Goal: Transaction & Acquisition: Purchase product/service

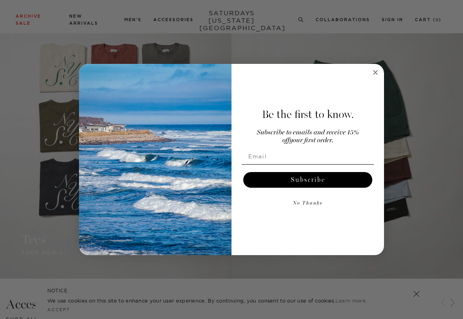
scroll to position [605, 0]
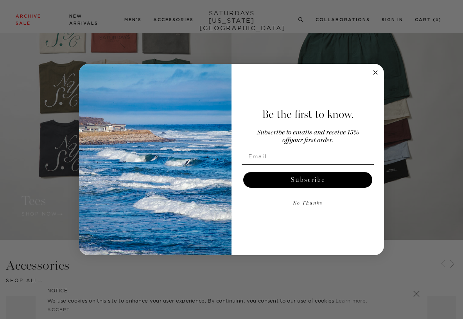
click at [379, 72] on circle "Close dialog" at bounding box center [375, 72] width 9 height 9
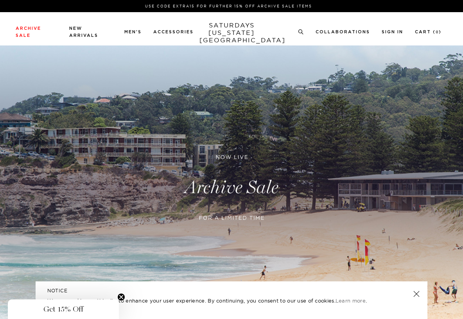
scroll to position [0, 0]
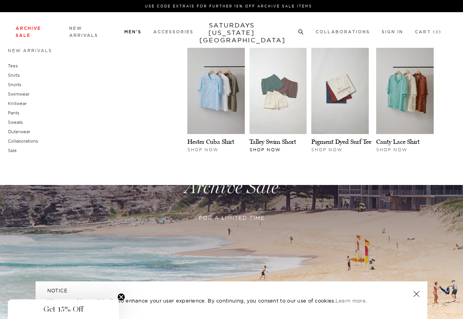
click at [276, 105] on img at bounding box center [279, 91] width 58 height 86
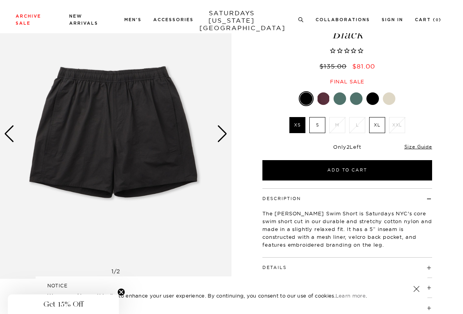
scroll to position [50, 0]
click at [328, 98] on div at bounding box center [323, 98] width 13 height 13
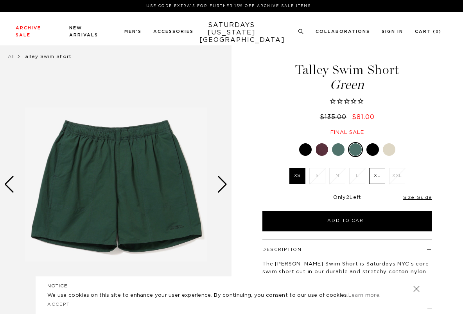
click at [383, 149] on div at bounding box center [389, 149] width 13 height 13
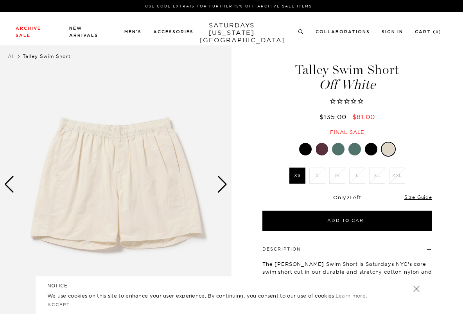
click at [370, 150] on div at bounding box center [371, 149] width 13 height 13
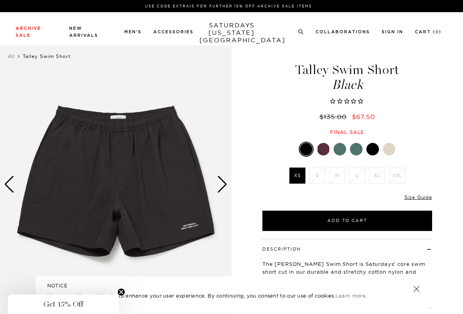
click at [326, 150] on div at bounding box center [323, 149] width 13 height 13
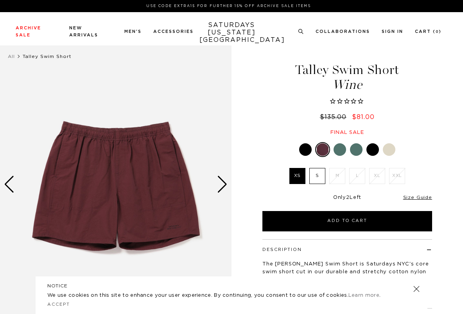
click at [370, 152] on div at bounding box center [373, 149] width 13 height 13
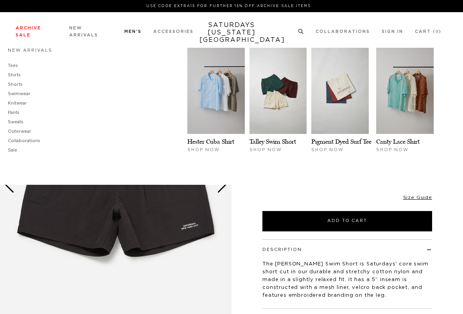
click at [132, 34] on link "Men's" at bounding box center [132, 31] width 17 height 4
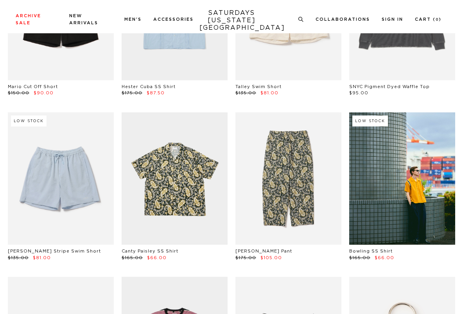
scroll to position [300, 0]
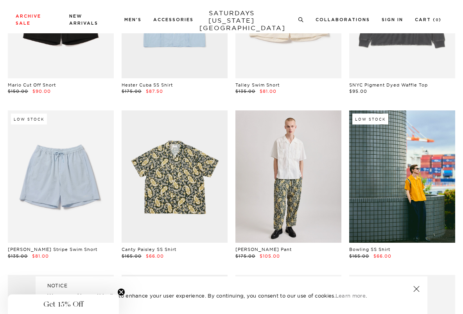
click at [272, 220] on link at bounding box center [289, 176] width 106 height 133
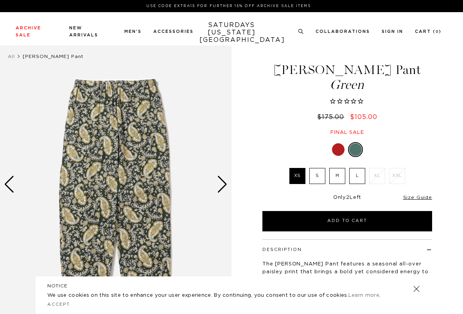
click at [343, 150] on div at bounding box center [338, 149] width 13 height 13
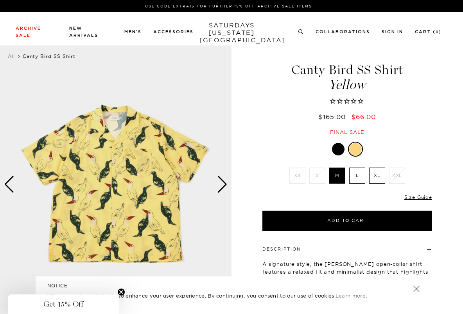
click at [338, 152] on div at bounding box center [338, 149] width 13 height 13
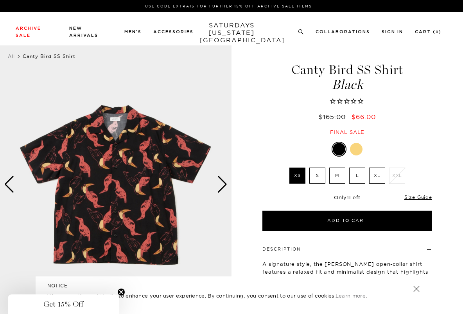
click at [354, 152] on div at bounding box center [356, 149] width 13 height 13
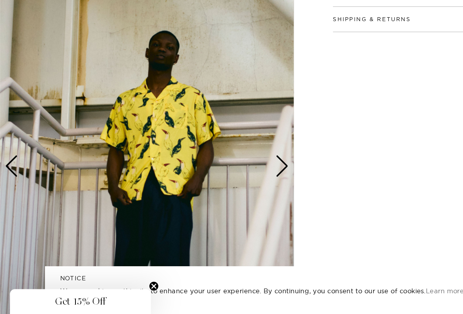
scroll to position [281, 0]
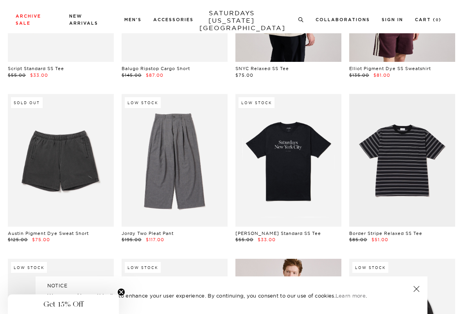
scroll to position [1958, 0]
